Goal: Information Seeking & Learning: Understand process/instructions

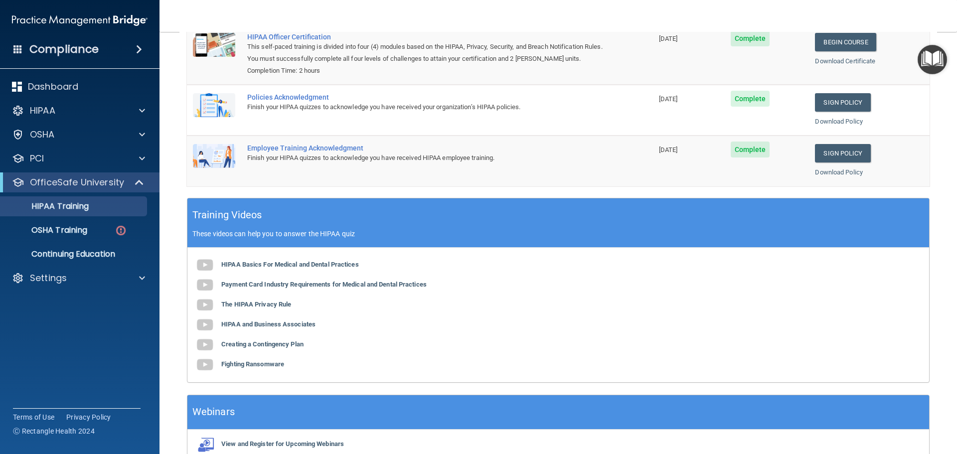
scroll to position [205, 0]
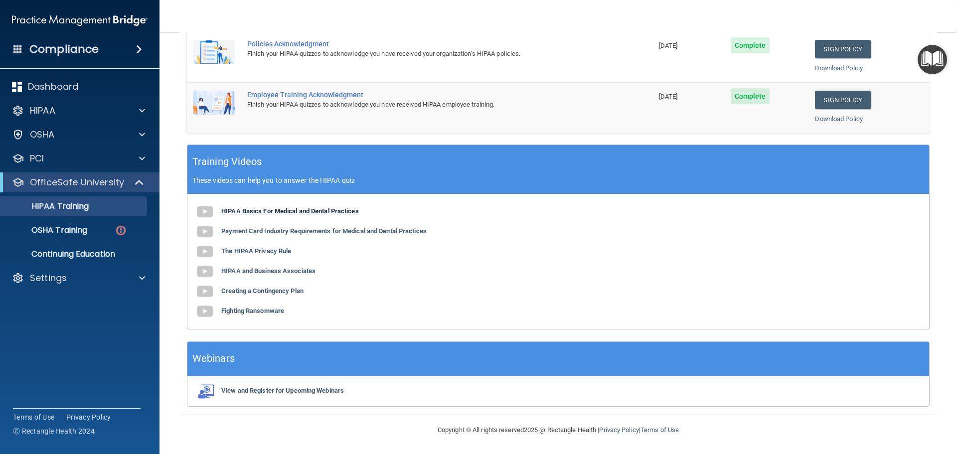
click at [199, 210] on img at bounding box center [205, 212] width 20 height 20
click at [42, 160] on p "PCI" at bounding box center [37, 159] width 14 height 12
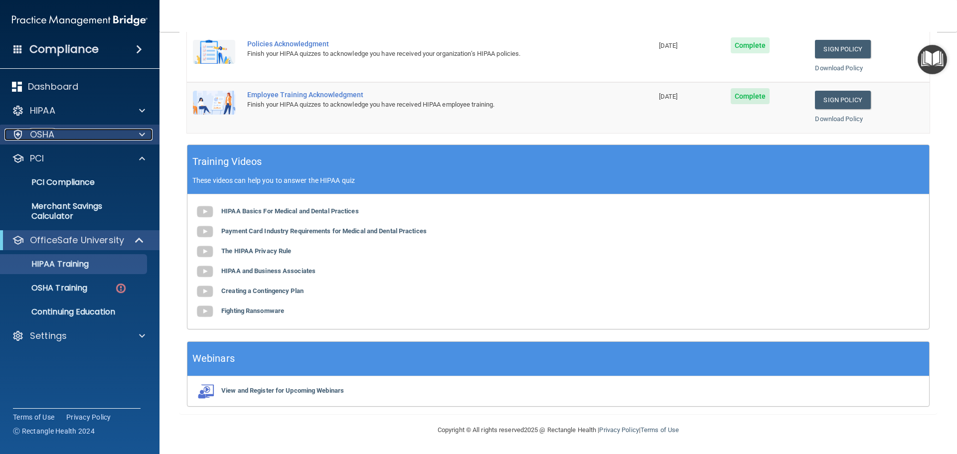
click at [43, 139] on p "OSHA" at bounding box center [42, 135] width 25 height 12
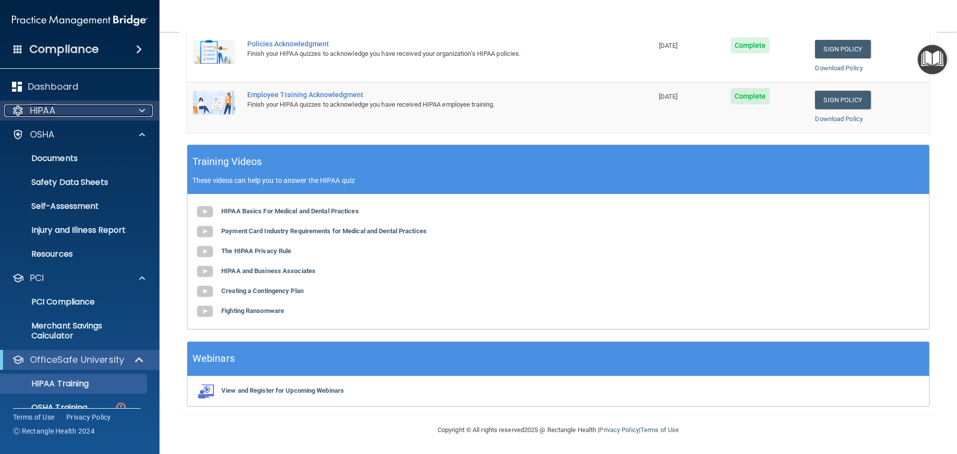
click at [43, 112] on p "HIPAA" at bounding box center [42, 111] width 25 height 12
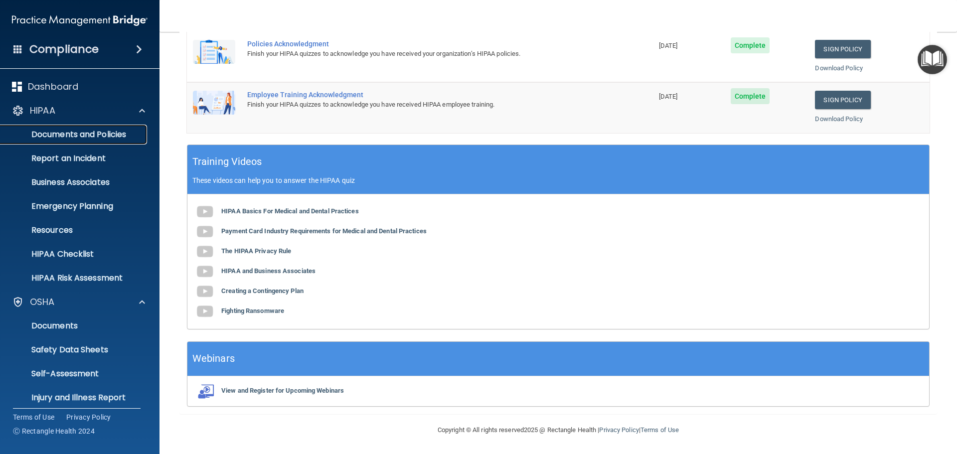
click at [67, 133] on p "Documents and Policies" at bounding box center [74, 135] width 136 height 10
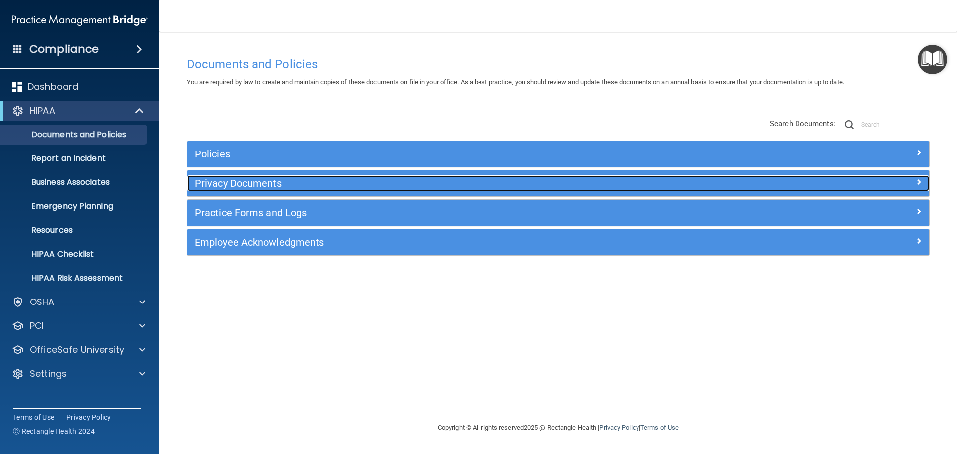
click at [279, 181] on h5 "Privacy Documents" at bounding box center [465, 183] width 541 height 11
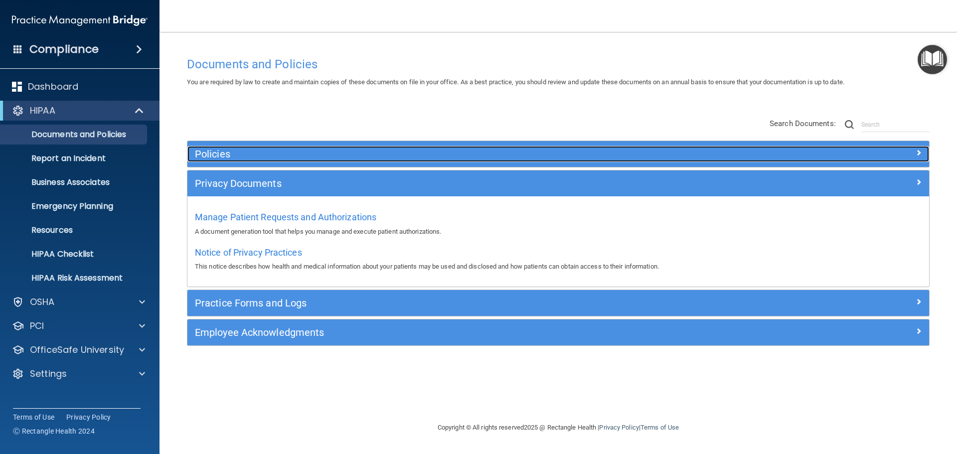
click at [220, 158] on h5 "Policies" at bounding box center [465, 154] width 541 height 11
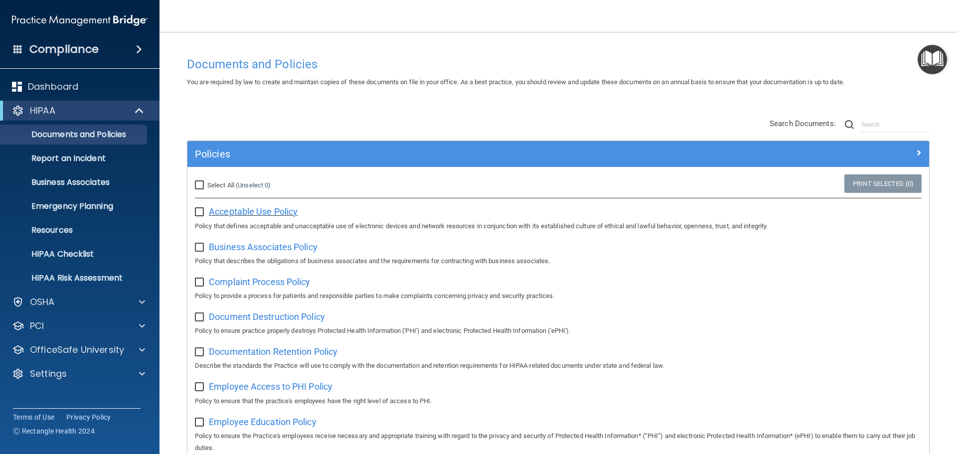
click at [231, 209] on span "Acceptable Use Policy" at bounding box center [253, 211] width 89 height 10
click at [242, 250] on span "Business Associates Policy" at bounding box center [263, 247] width 109 height 10
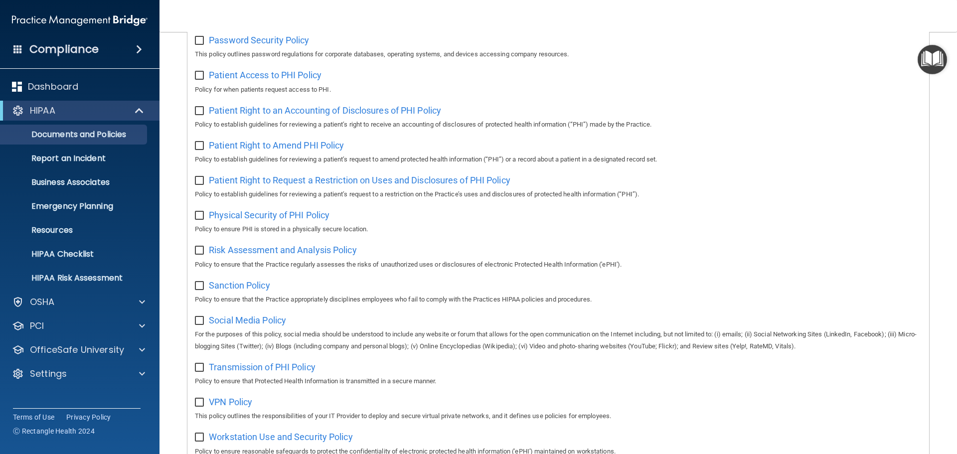
scroll to position [664, 0]
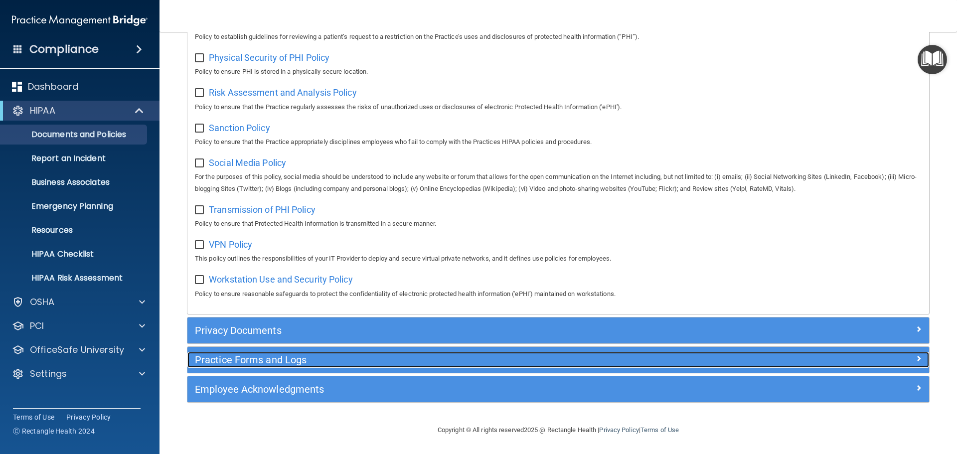
click at [368, 364] on h5 "Practice Forms and Logs" at bounding box center [465, 359] width 541 height 11
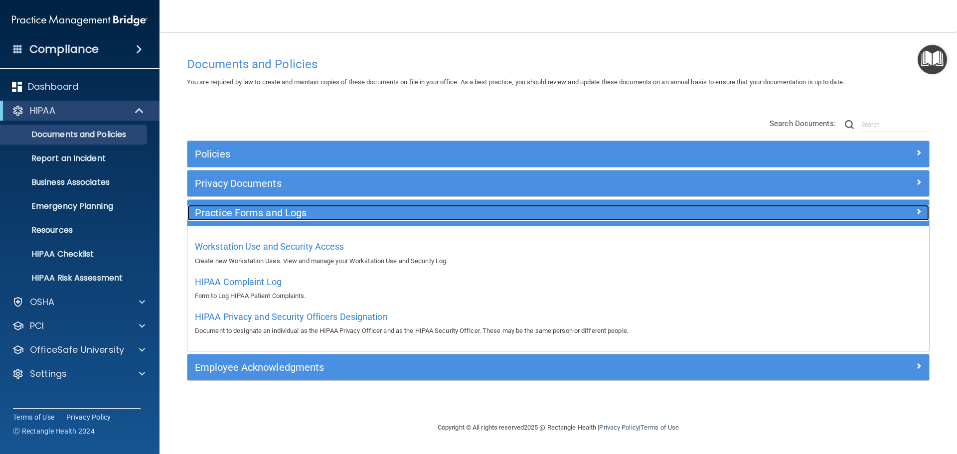
scroll to position [0, 0]
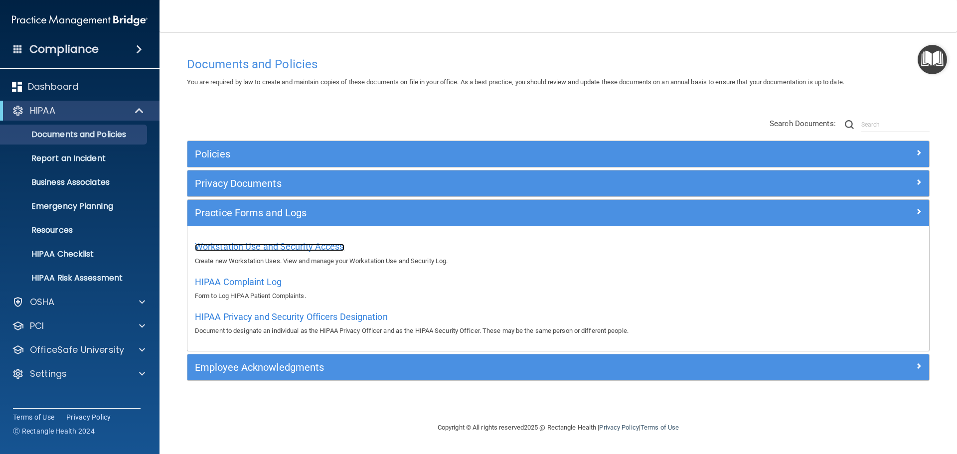
click at [234, 249] on span "Workstation Use and Security Access" at bounding box center [270, 246] width 150 height 10
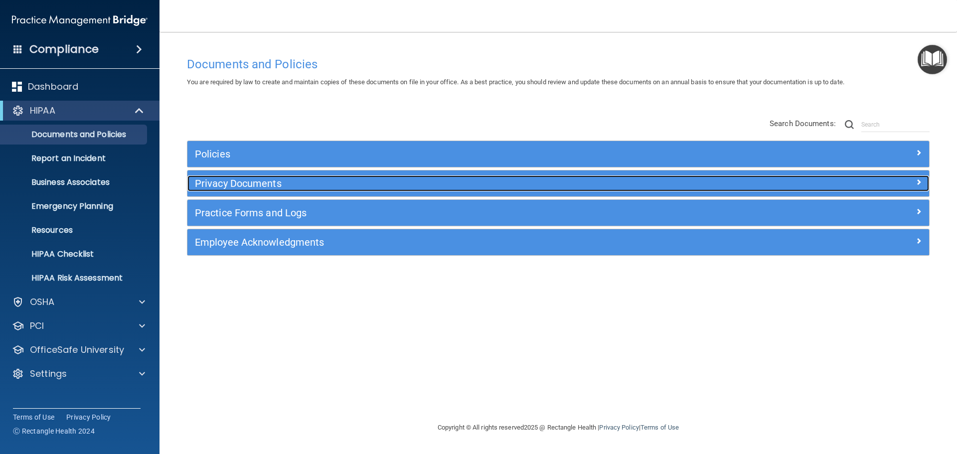
click at [298, 189] on h5 "Privacy Documents" at bounding box center [465, 183] width 541 height 11
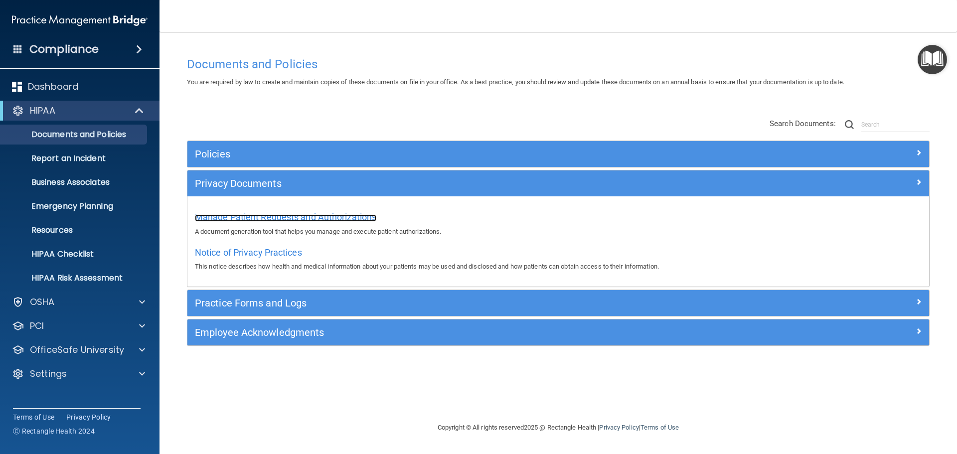
click at [276, 216] on span "Manage Patient Requests and Authorizations" at bounding box center [285, 217] width 181 height 10
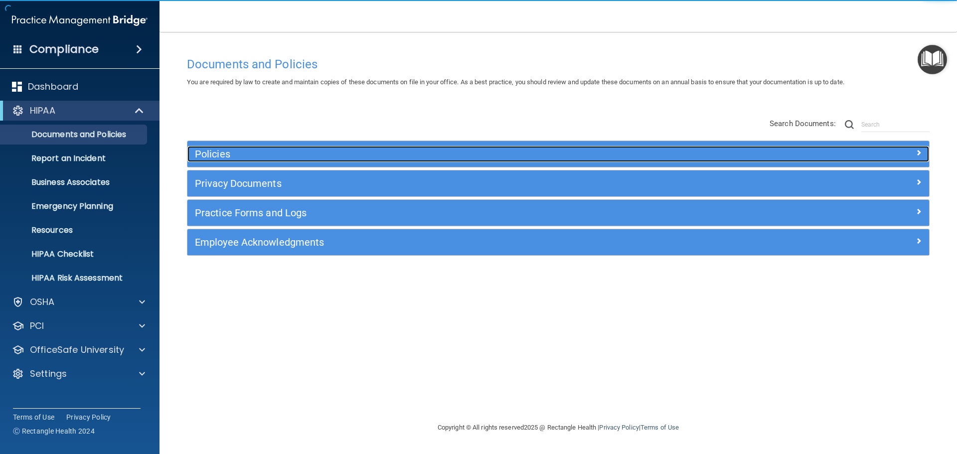
click at [209, 160] on h5 "Policies" at bounding box center [465, 154] width 541 height 11
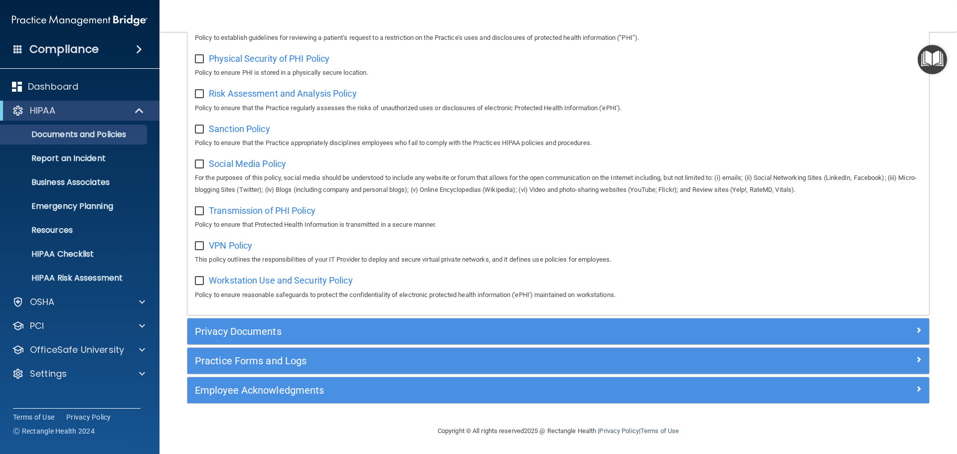
scroll to position [664, 0]
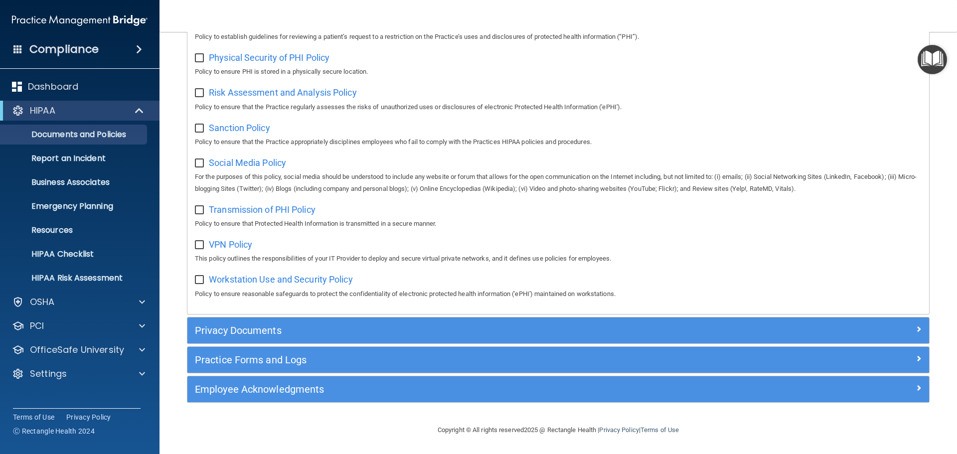
click at [261, 340] on div "Privacy Documents" at bounding box center [558, 331] width 742 height 26
click at [259, 340] on div "Privacy Documents" at bounding box center [558, 331] width 742 height 26
click at [261, 340] on div "Privacy Documents" at bounding box center [558, 331] width 742 height 26
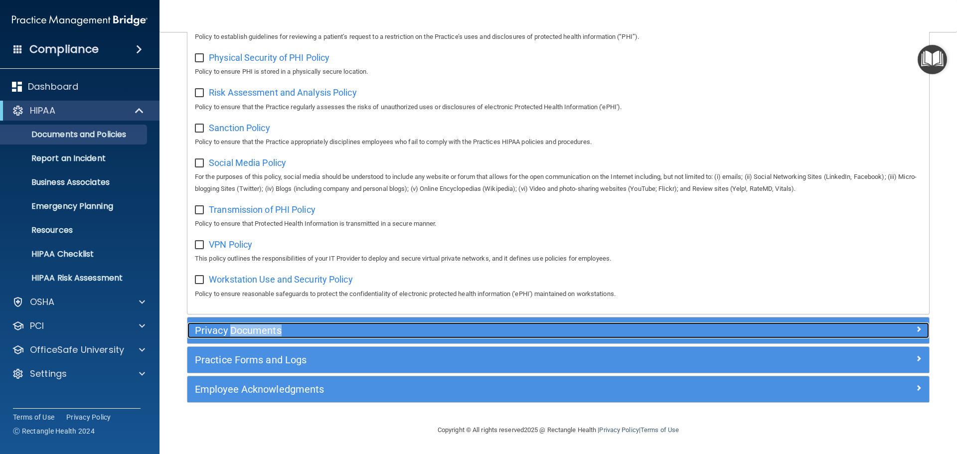
click at [916, 332] on span at bounding box center [919, 329] width 6 height 12
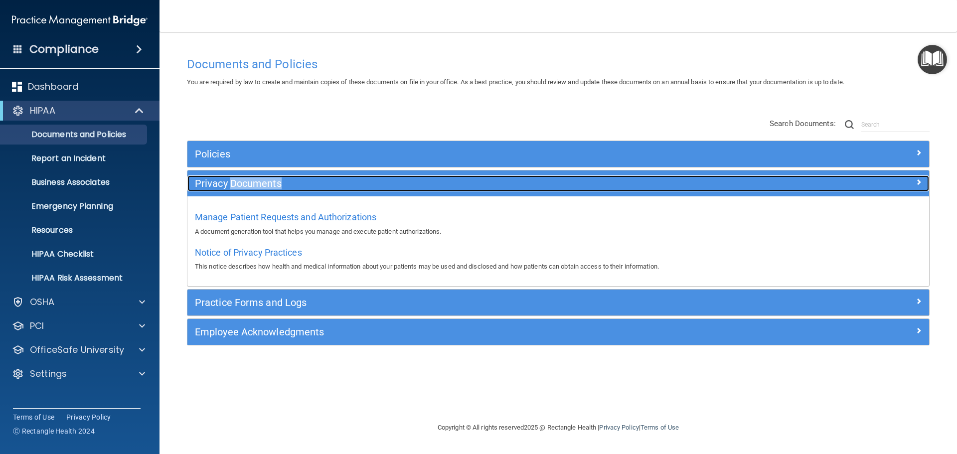
scroll to position [0, 0]
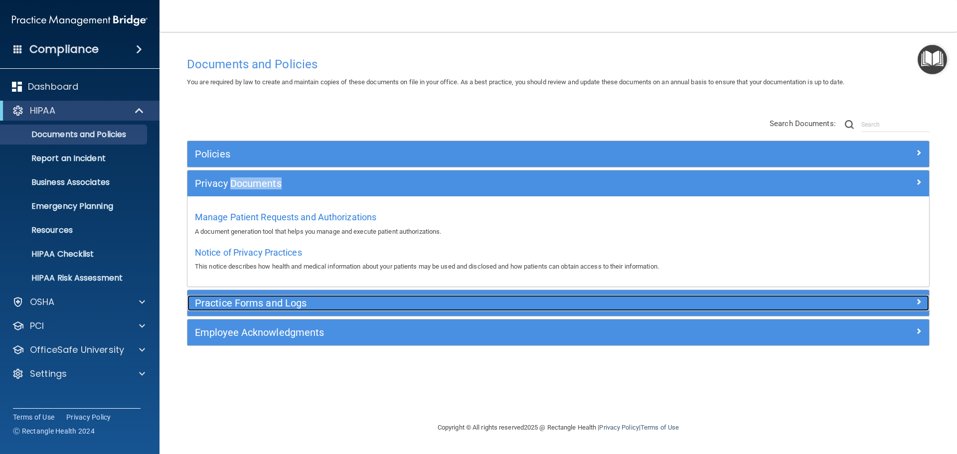
click at [920, 303] on span at bounding box center [919, 302] width 6 height 12
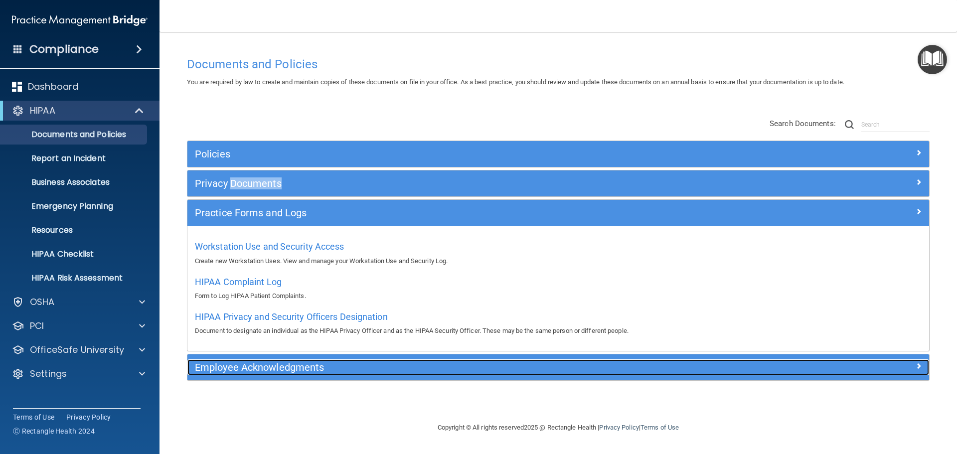
click at [924, 364] on div at bounding box center [836, 365] width 185 height 12
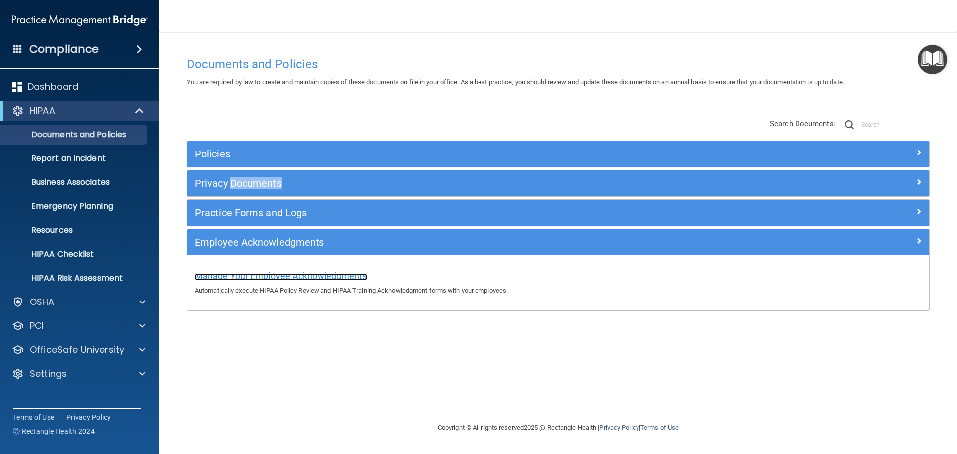
click at [321, 280] on span "Manage Your Employee Acknowledgments" at bounding box center [281, 276] width 172 height 10
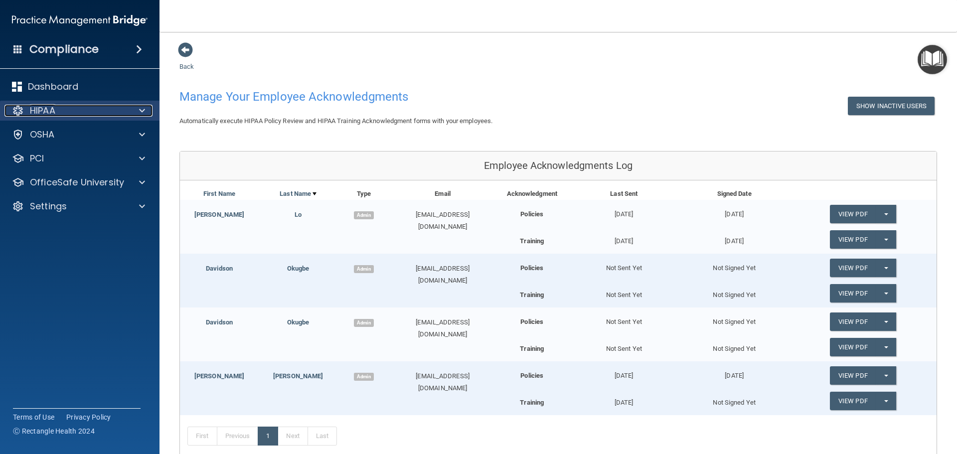
click at [47, 110] on p "HIPAA" at bounding box center [42, 111] width 25 height 12
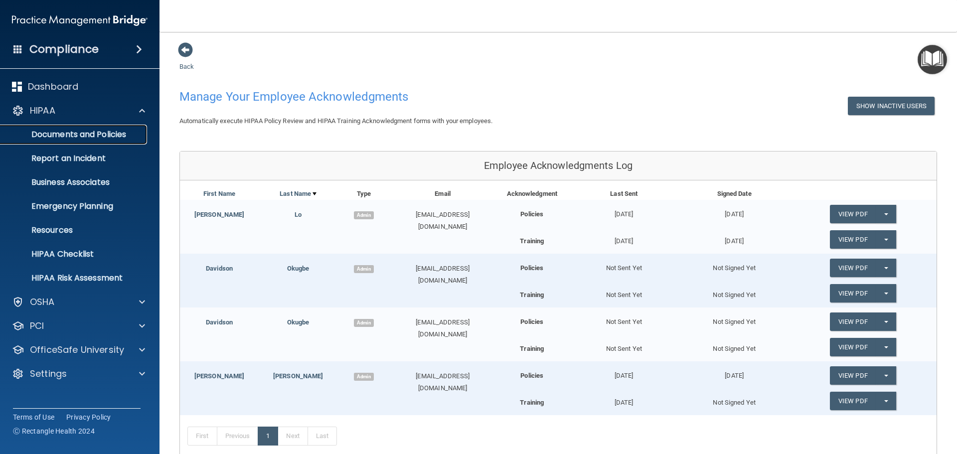
click at [72, 133] on p "Documents and Policies" at bounding box center [74, 135] width 136 height 10
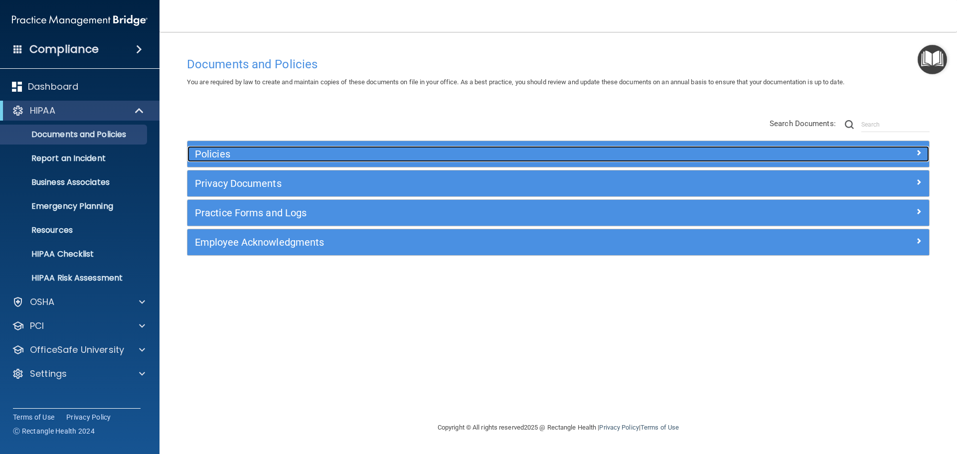
click at [247, 152] on h5 "Policies" at bounding box center [465, 154] width 541 height 11
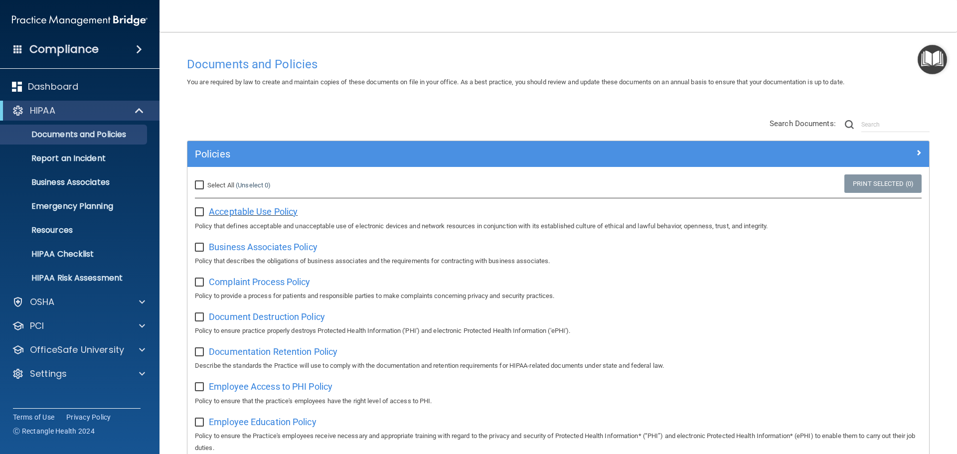
click at [239, 214] on span "Acceptable Use Policy" at bounding box center [253, 211] width 89 height 10
click at [228, 285] on span "Complaint Process Policy" at bounding box center [259, 282] width 101 height 10
click at [240, 320] on span "Document Destruction Policy" at bounding box center [267, 317] width 116 height 10
click at [218, 318] on span "Document Destruction Policy" at bounding box center [267, 317] width 116 height 10
click at [277, 354] on span "Documentation Retention Policy" at bounding box center [273, 351] width 129 height 10
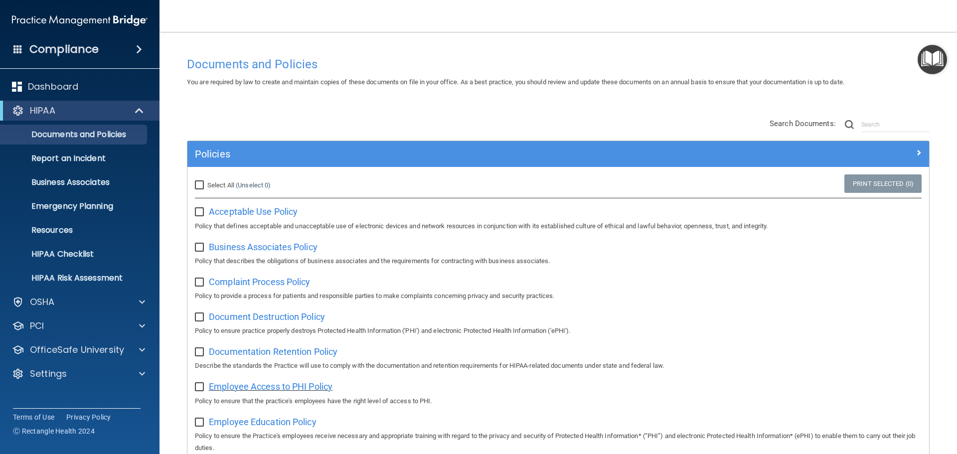
click at [269, 388] on span "Employee Access to PHI Policy" at bounding box center [271, 386] width 124 height 10
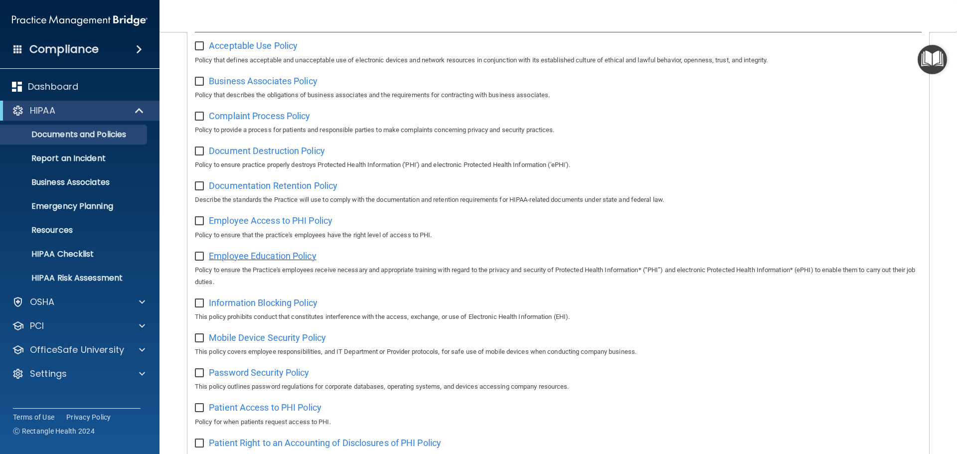
click at [238, 260] on span "Employee Education Policy" at bounding box center [263, 256] width 108 height 10
click at [251, 308] on span "Information Blocking Policy" at bounding box center [263, 303] width 109 height 10
click at [241, 343] on span "Mobile Device Security Policy" at bounding box center [267, 337] width 117 height 10
click at [279, 378] on span "Password Security Policy" at bounding box center [259, 372] width 100 height 10
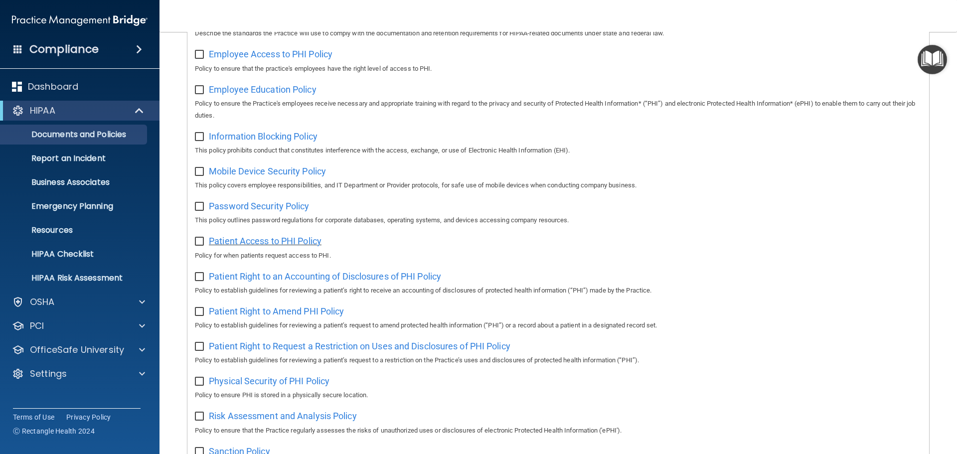
click at [249, 246] on span "Patient Access to PHI Policy" at bounding box center [265, 241] width 113 height 10
click at [261, 282] on span "Patient Right to an Accounting of Disclosures of PHI Policy" at bounding box center [325, 276] width 232 height 10
click at [243, 317] on span "Patient Right to Amend PHI Policy" at bounding box center [276, 311] width 135 height 10
click at [327, 351] on span "Patient Right to Request a Restriction on Uses and Disclosures of PHI Policy" at bounding box center [360, 346] width 302 height 10
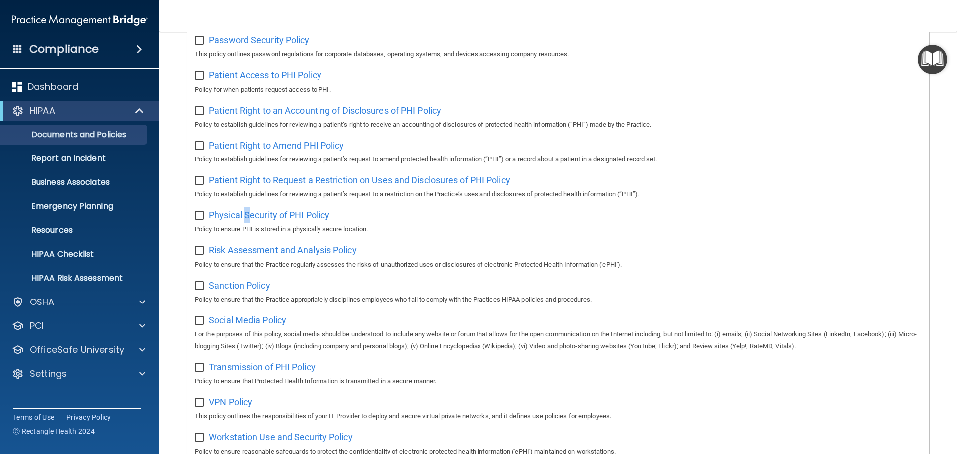
click at [248, 220] on span "Physical Security of PHI Policy" at bounding box center [269, 215] width 121 height 10
click at [269, 255] on span "Risk Assessment and Analysis Policy" at bounding box center [283, 250] width 148 height 10
click at [235, 291] on span "Sanction Policy" at bounding box center [239, 285] width 61 height 10
click at [231, 326] on span "Social Media Policy" at bounding box center [247, 320] width 77 height 10
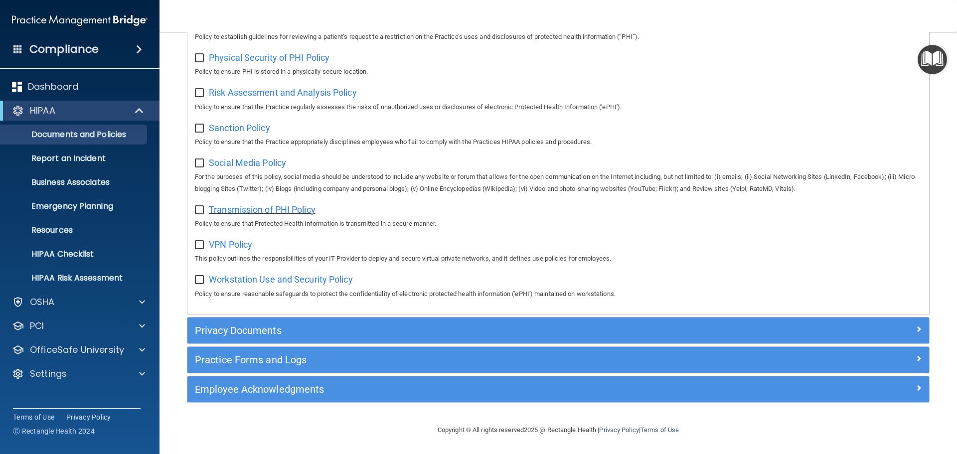
click at [243, 209] on span "Transmission of PHI Policy" at bounding box center [262, 209] width 107 height 10
click at [234, 249] on span "VPN Policy" at bounding box center [230, 244] width 43 height 10
click at [239, 283] on span "Workstation Use and Security Policy" at bounding box center [281, 279] width 144 height 10
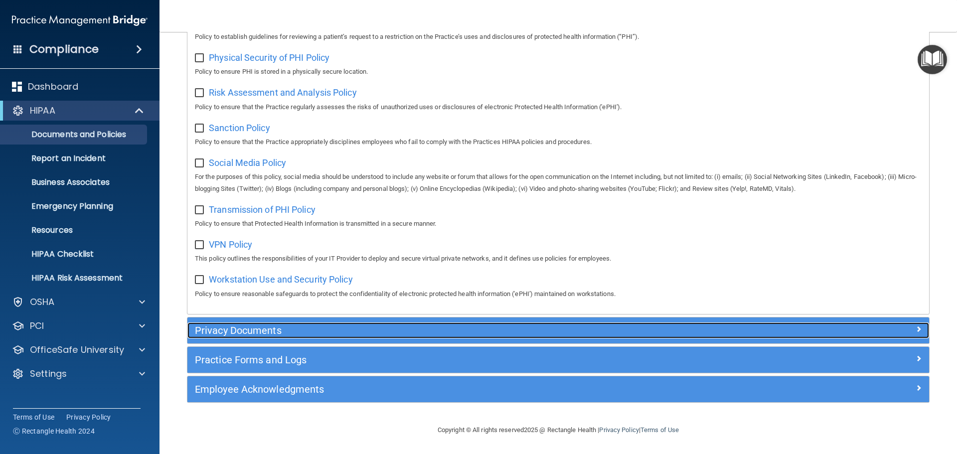
click at [292, 338] on div "Privacy Documents" at bounding box center [465, 331] width 556 height 16
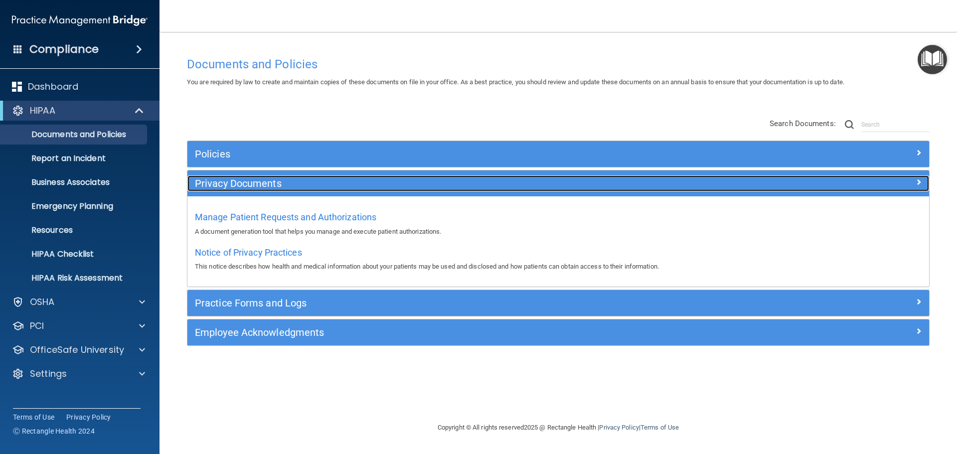
scroll to position [0, 0]
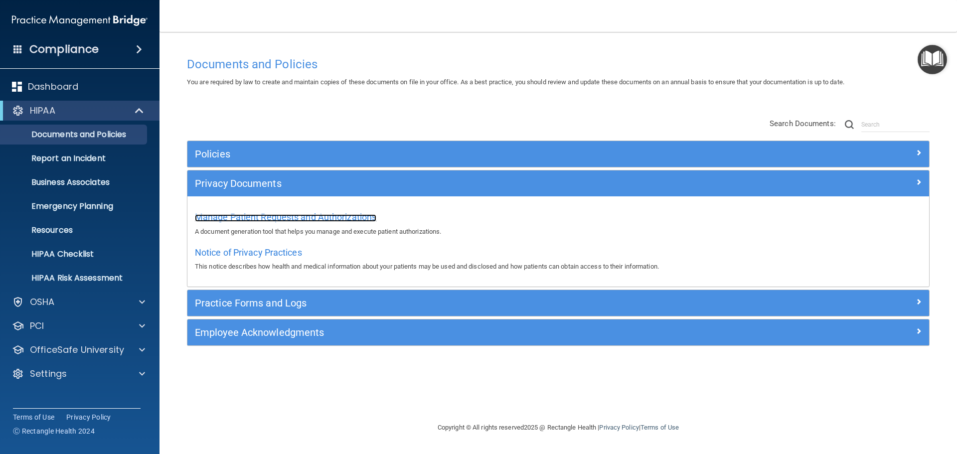
click at [281, 218] on span "Manage Patient Requests and Authorizations" at bounding box center [285, 217] width 181 height 10
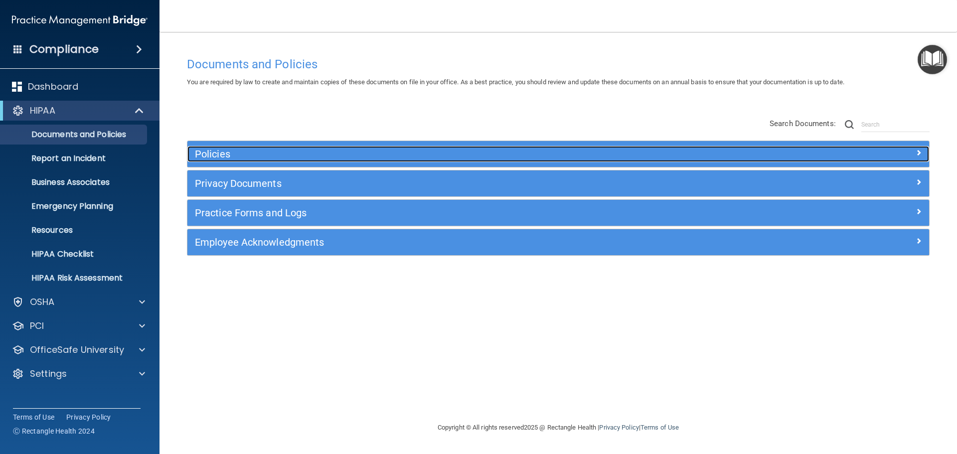
click at [402, 158] on h5 "Policies" at bounding box center [465, 154] width 541 height 11
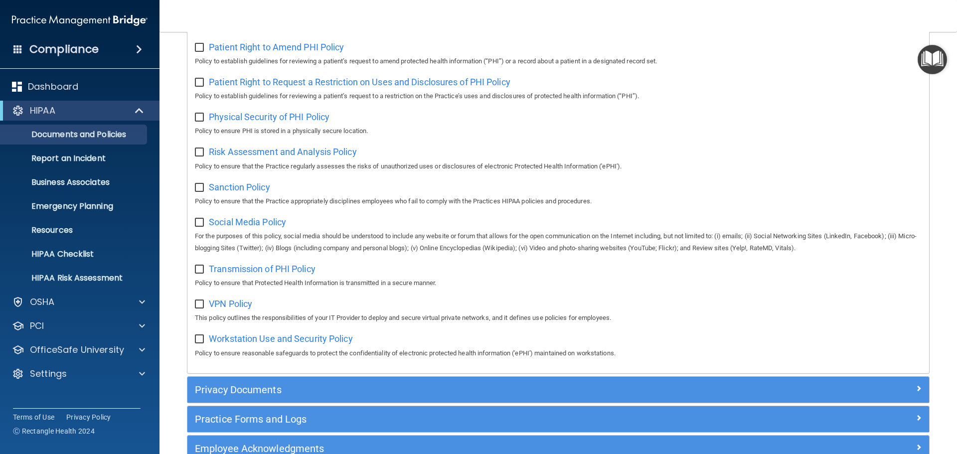
scroll to position [664, 0]
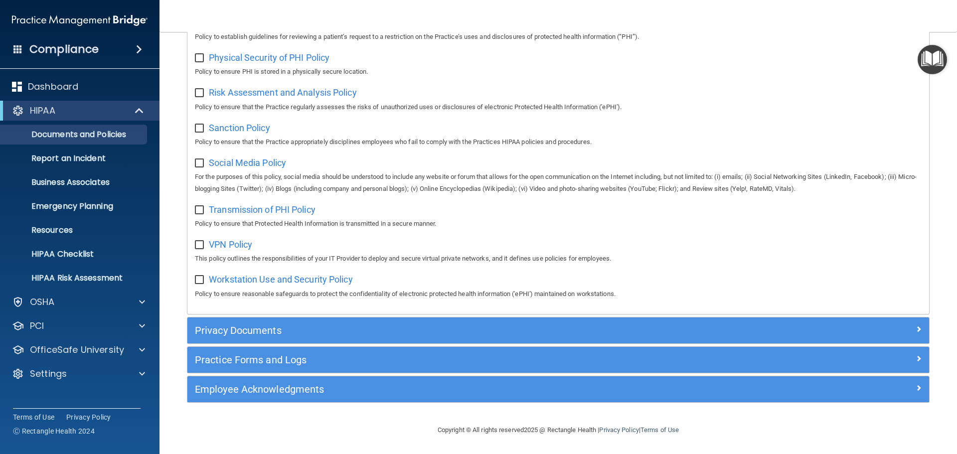
click at [335, 373] on div "Practice Forms and Logs" at bounding box center [558, 360] width 742 height 26
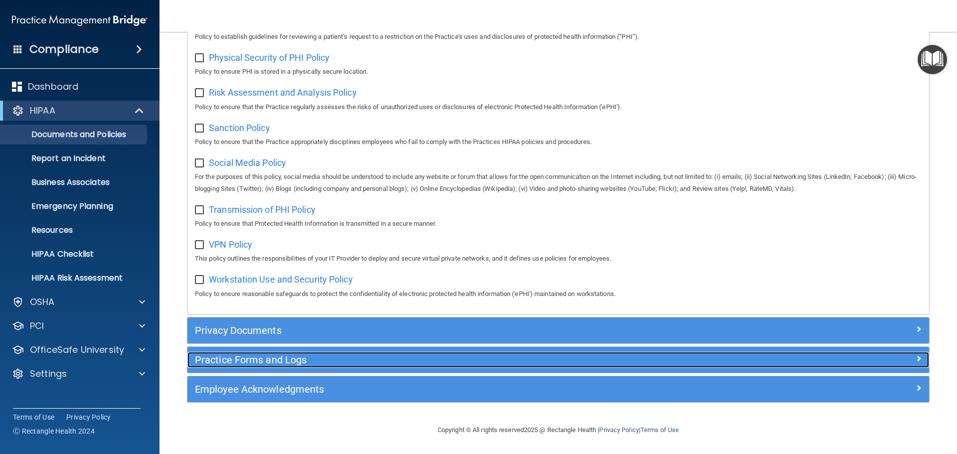
click at [335, 362] on h5 "Practice Forms and Logs" at bounding box center [465, 359] width 541 height 11
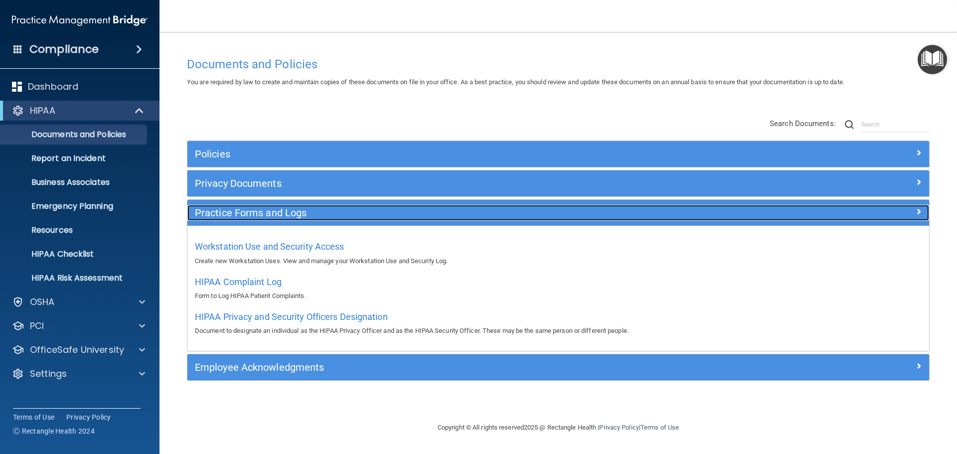
scroll to position [0, 0]
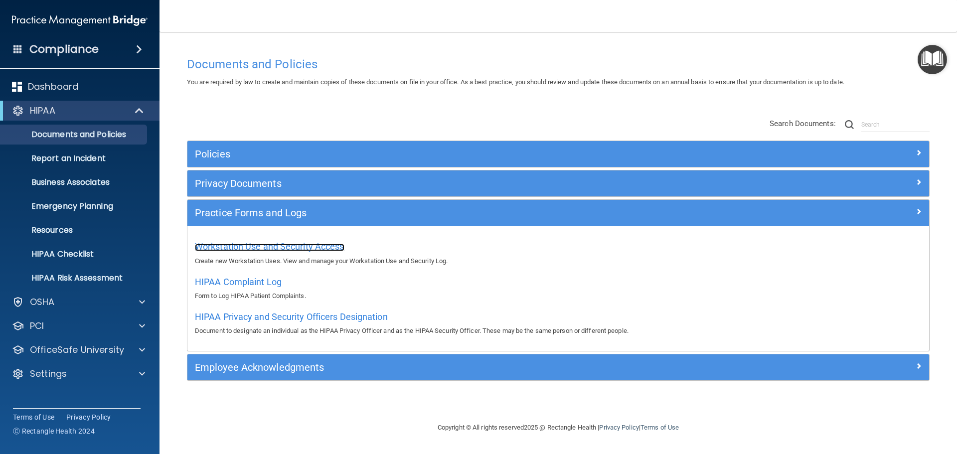
click at [303, 246] on span "Workstation Use and Security Access" at bounding box center [270, 246] width 150 height 10
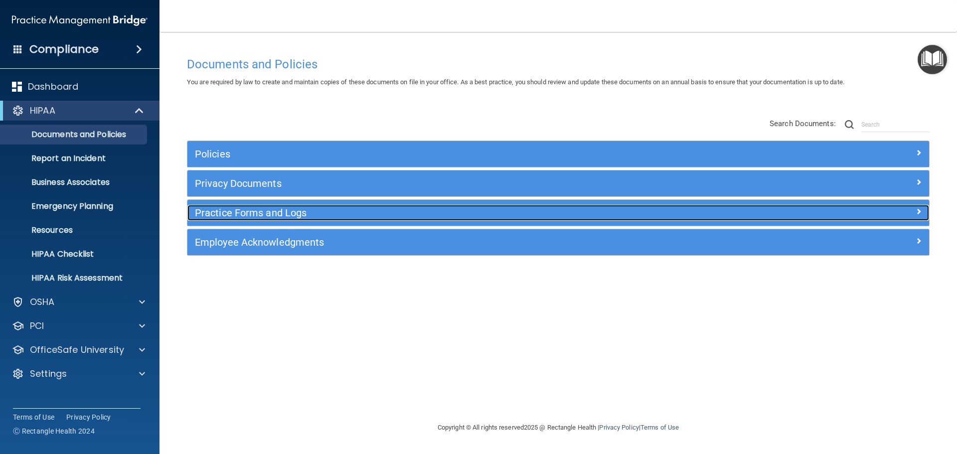
click at [312, 220] on div "Practice Forms and Logs" at bounding box center [465, 213] width 556 height 16
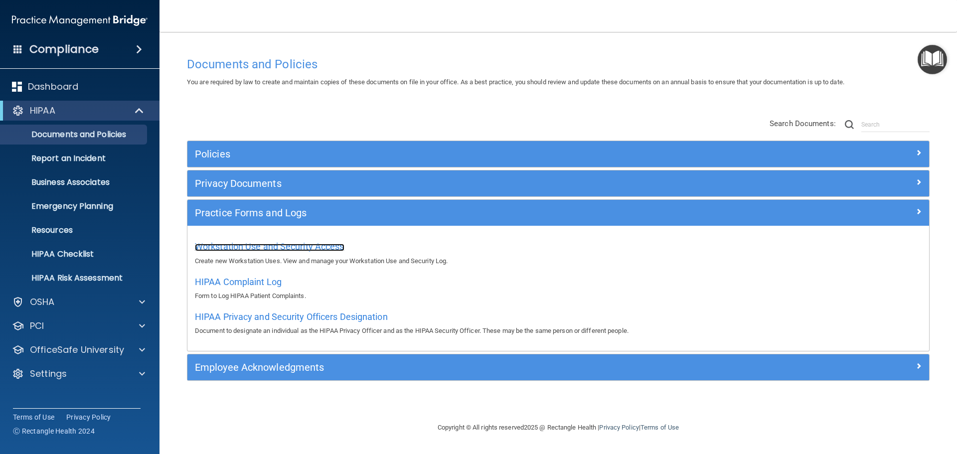
click at [262, 247] on span "Workstation Use and Security Access" at bounding box center [270, 246] width 150 height 10
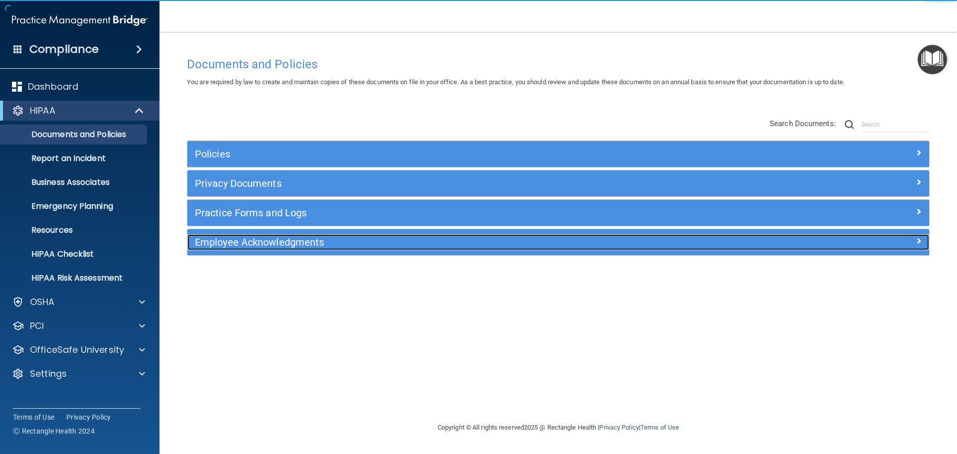
click at [273, 250] on div "Employee Acknowledgments" at bounding box center [465, 242] width 556 height 16
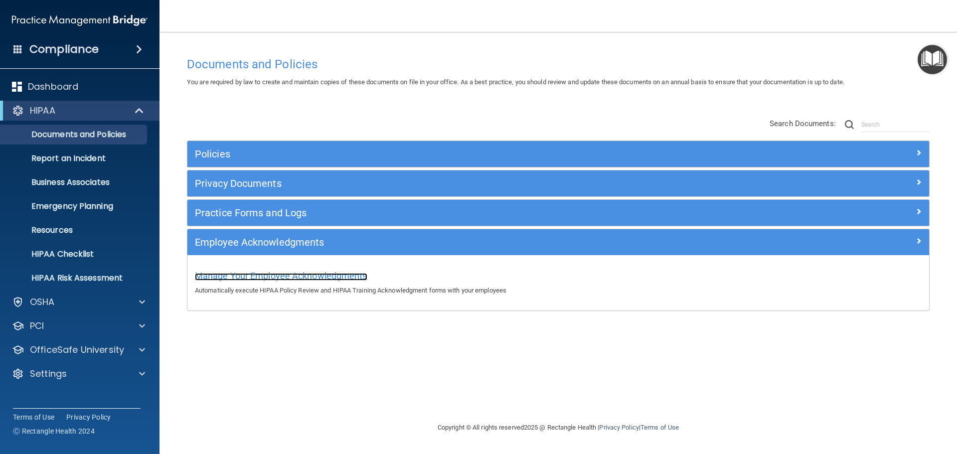
click at [248, 279] on span "Manage Your Employee Acknowledgments" at bounding box center [281, 276] width 172 height 10
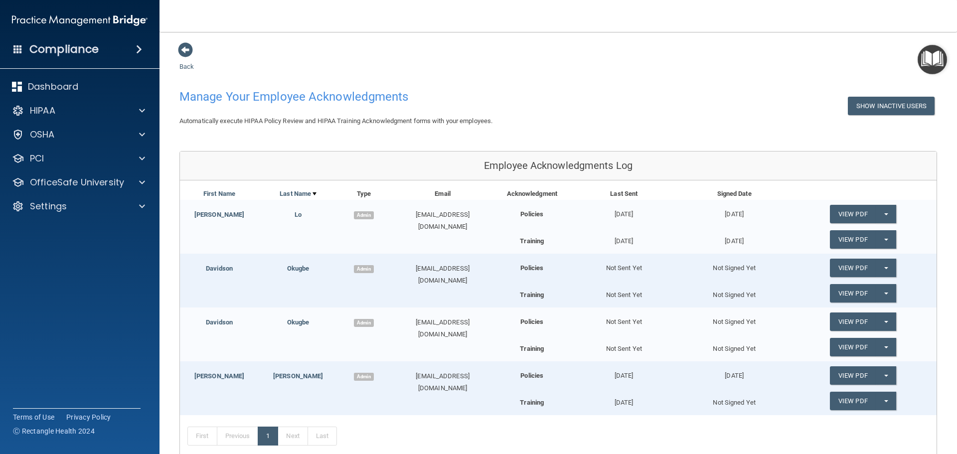
scroll to position [102, 0]
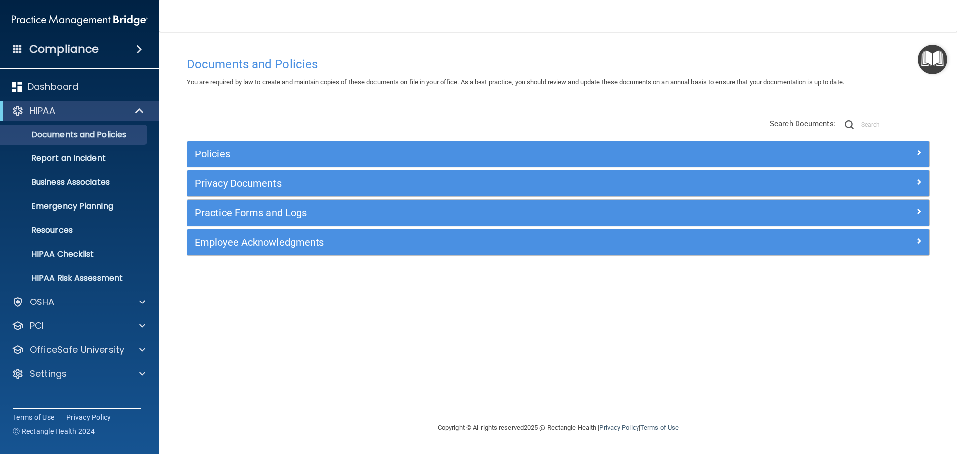
click at [367, 367] on div "Documents and Policies You are required by law to create and maintain copies of…" at bounding box center [558, 237] width 758 height 370
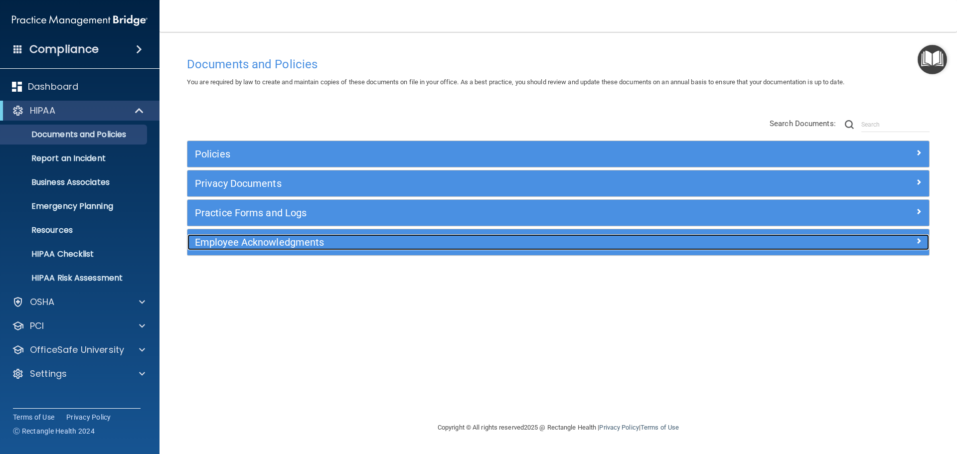
click at [300, 244] on h5 "Employee Acknowledgments" at bounding box center [465, 242] width 541 height 11
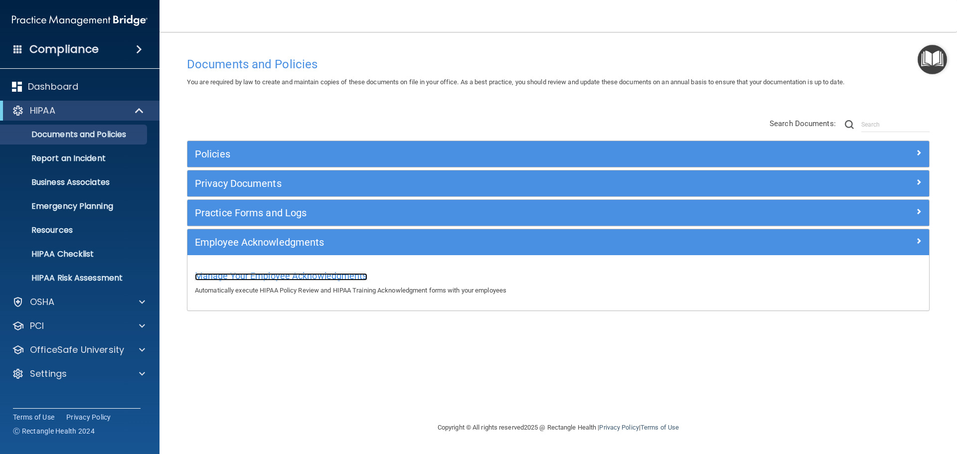
click at [241, 272] on span "Manage Your Employee Acknowledgments" at bounding box center [281, 276] width 172 height 10
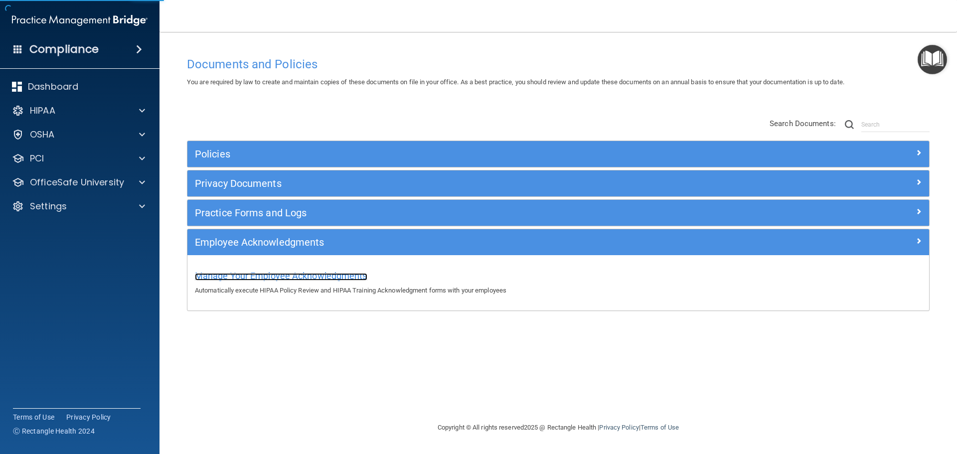
click at [308, 272] on span "Manage Your Employee Acknowledgments" at bounding box center [281, 276] width 172 height 10
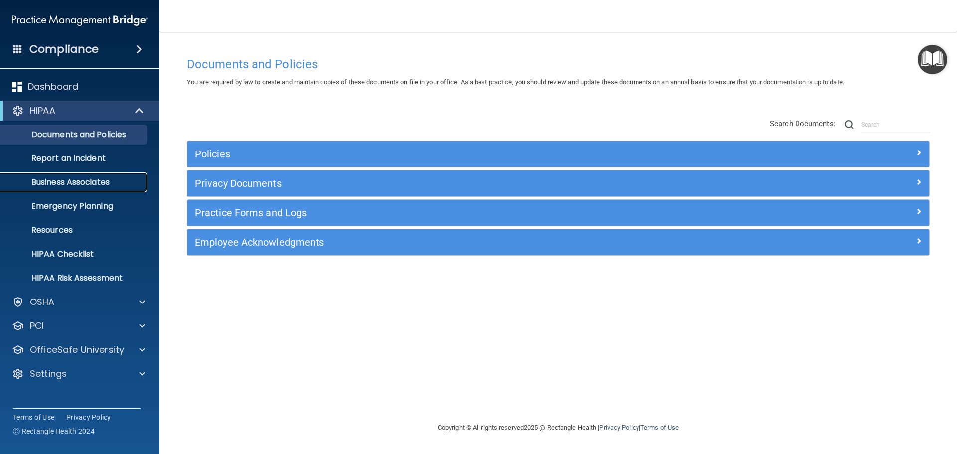
click at [75, 181] on p "Business Associates" at bounding box center [74, 182] width 136 height 10
